Goal: Find contact information: Obtain details needed to contact an individual or organization

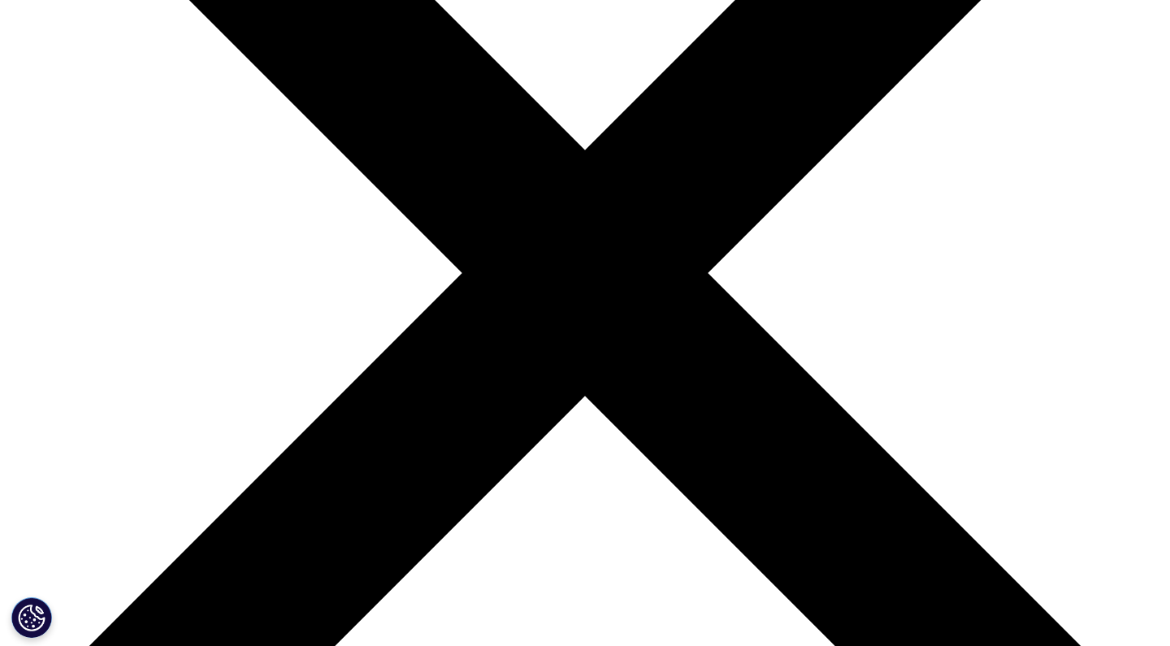
scroll to position [316, 0]
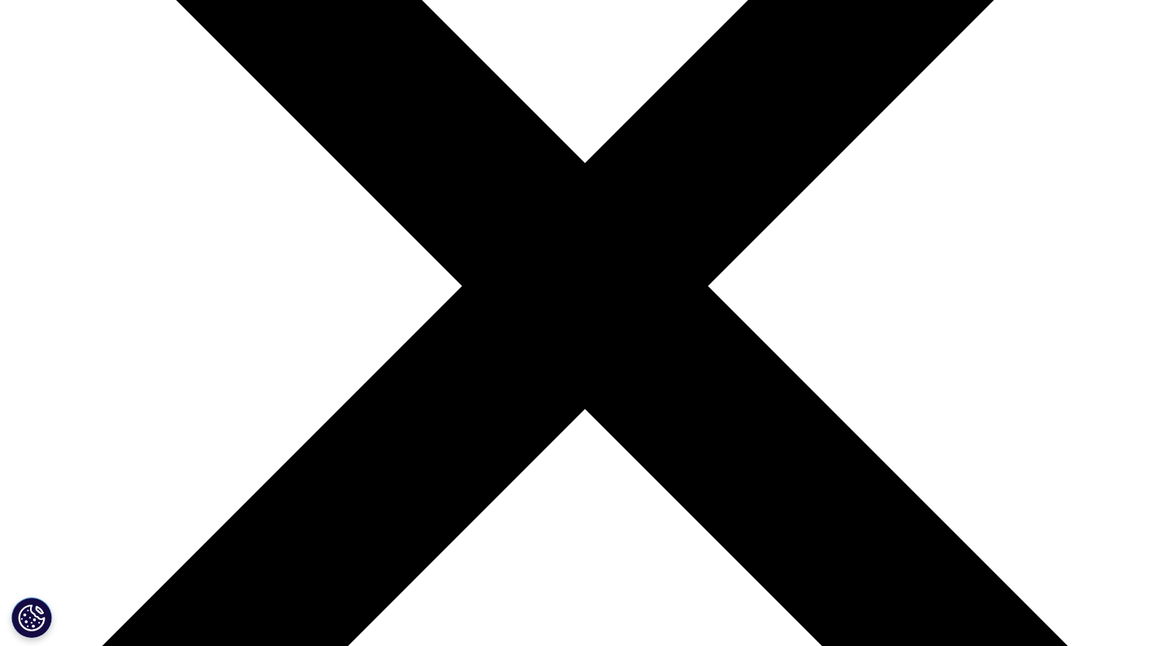
select select "Other"
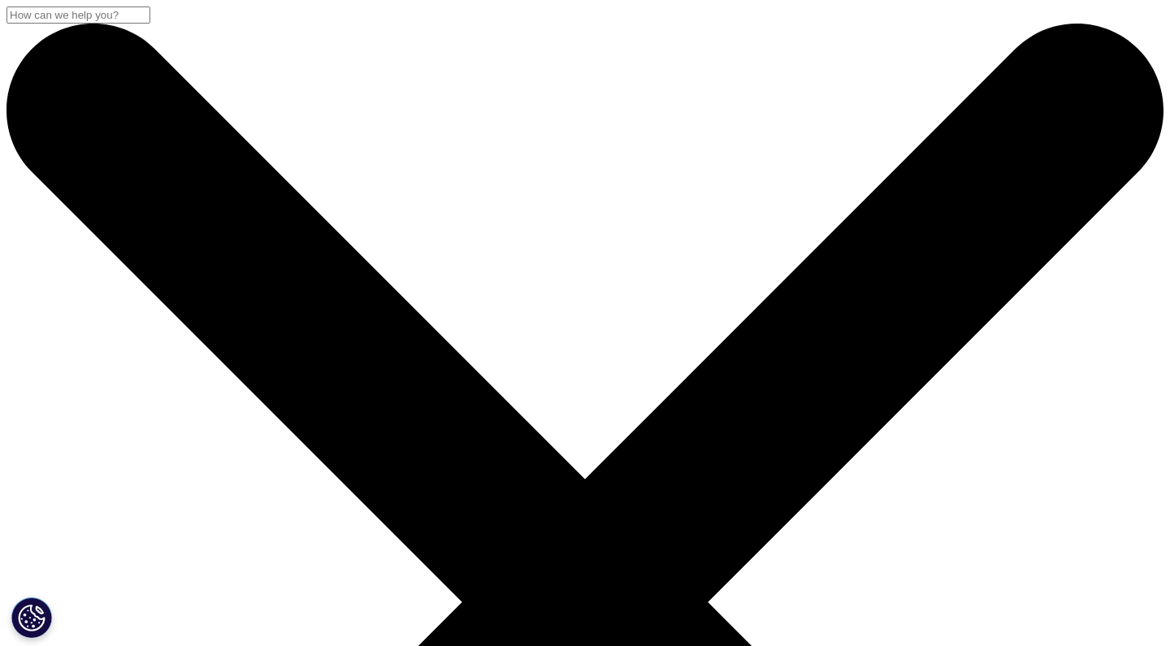
scroll to position [0, 0]
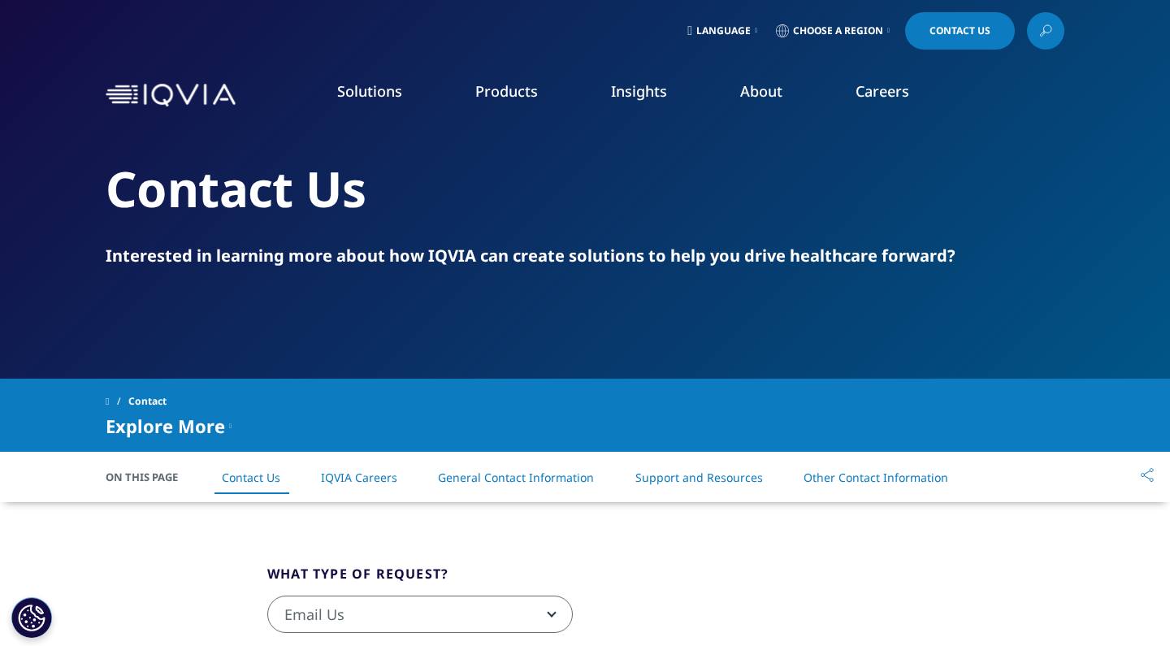
click at [939, 26] on span "Contact Us" at bounding box center [960, 31] width 61 height 10
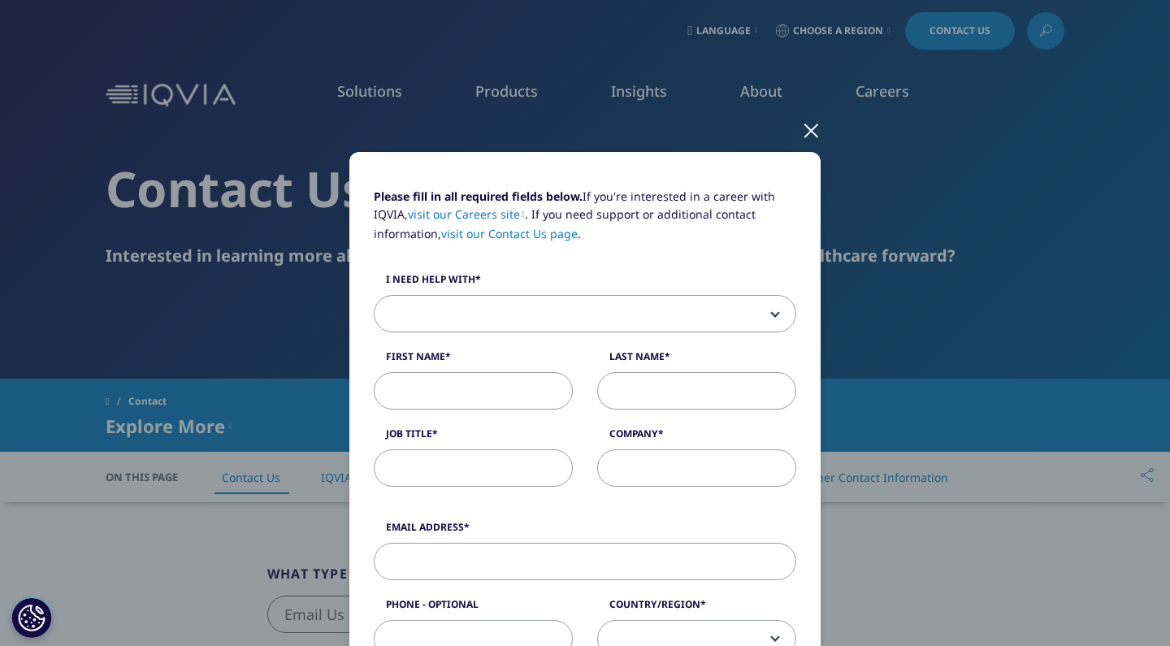
click at [813, 129] on div at bounding box center [811, 129] width 19 height 45
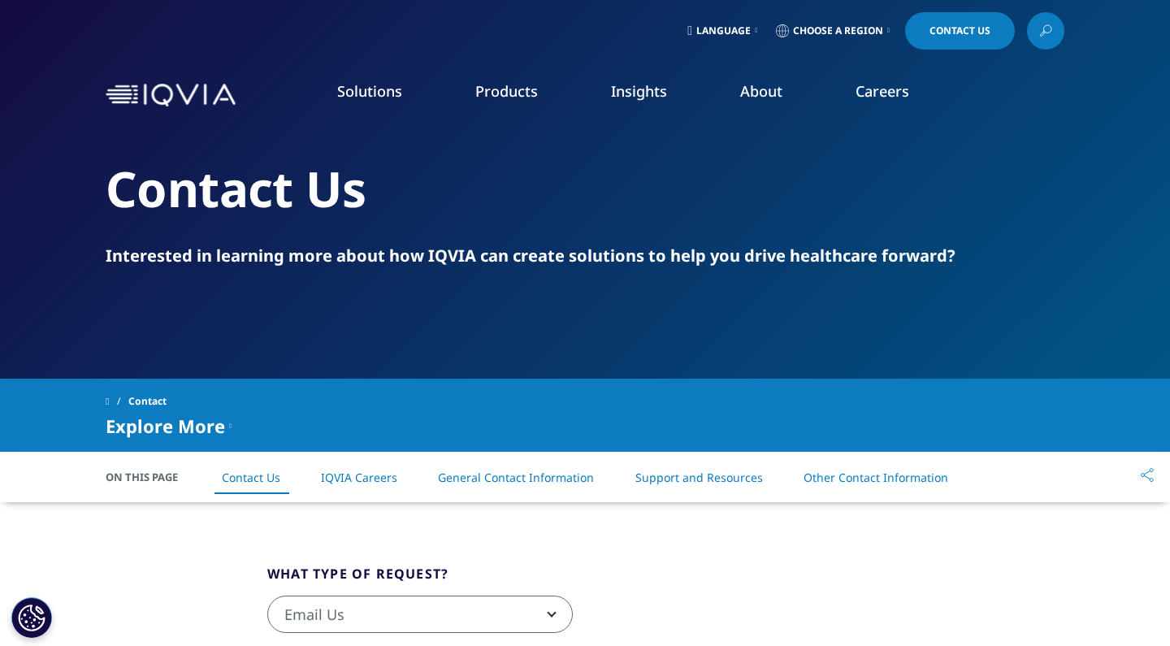
click at [835, 22] on link "Choose a Region" at bounding box center [833, 30] width 120 height 37
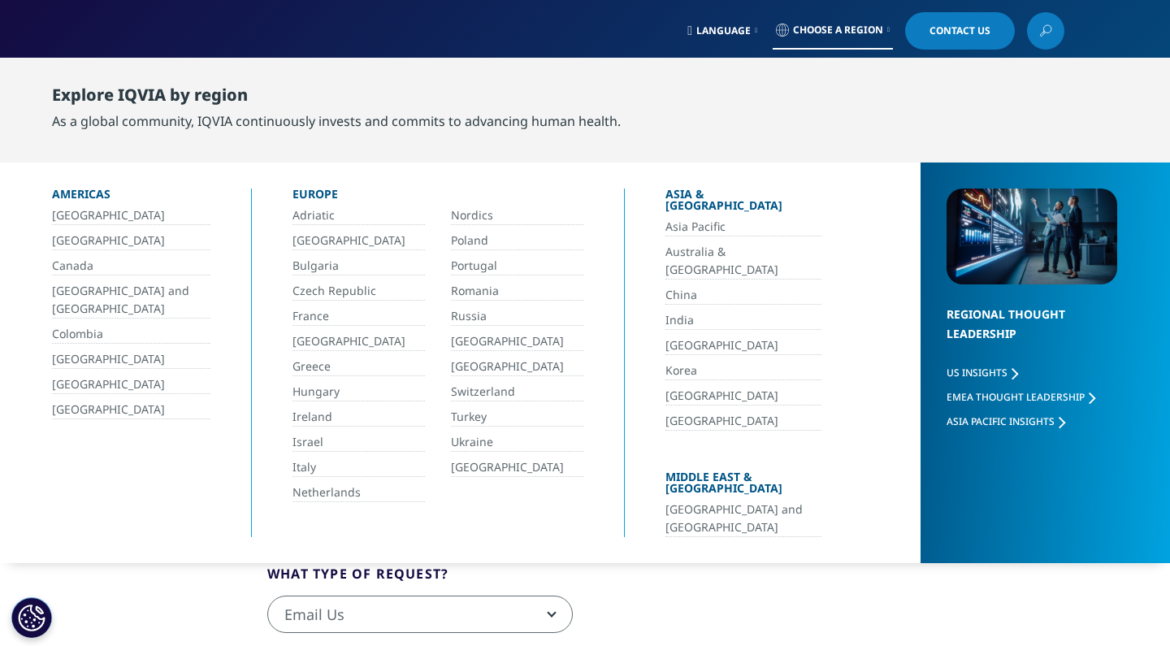
click at [732, 501] on link "[GEOGRAPHIC_DATA] and [GEOGRAPHIC_DATA]" at bounding box center [743, 519] width 156 height 37
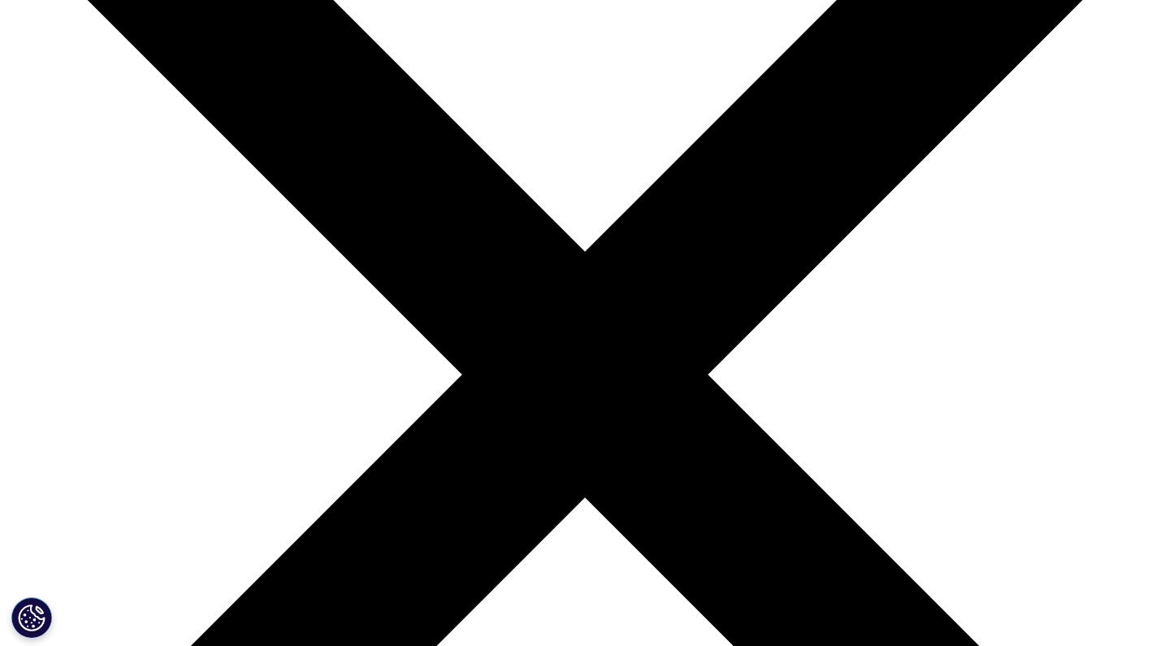
scroll to position [227, 0]
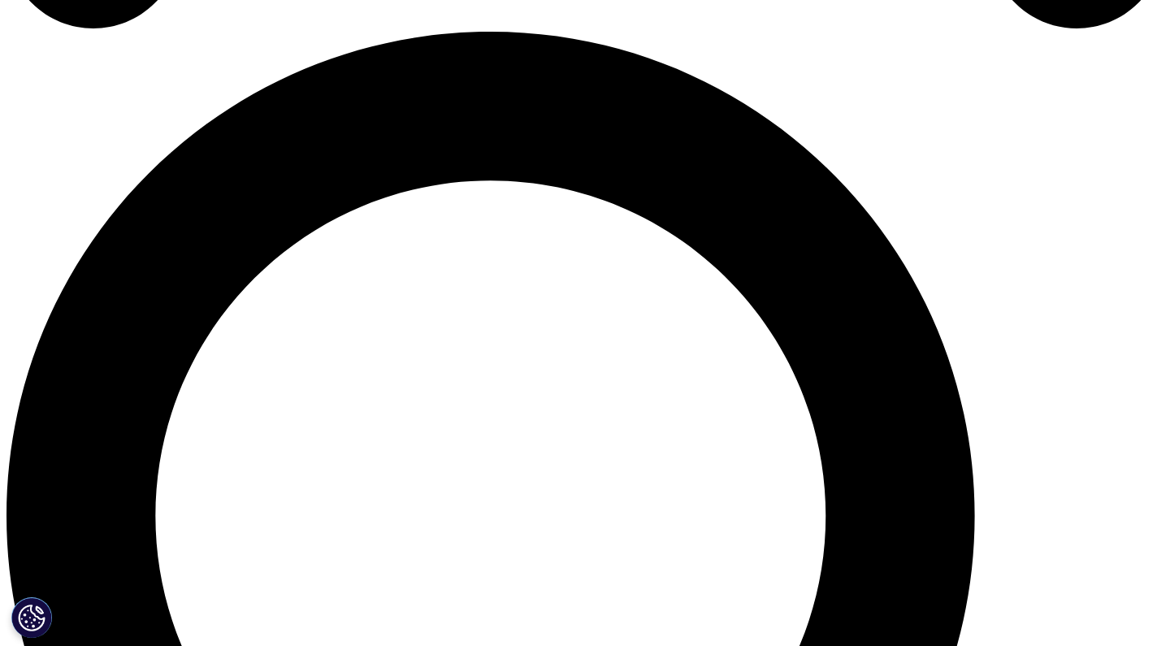
scroll to position [1168, 0]
